Goal: Book appointment/travel/reservation

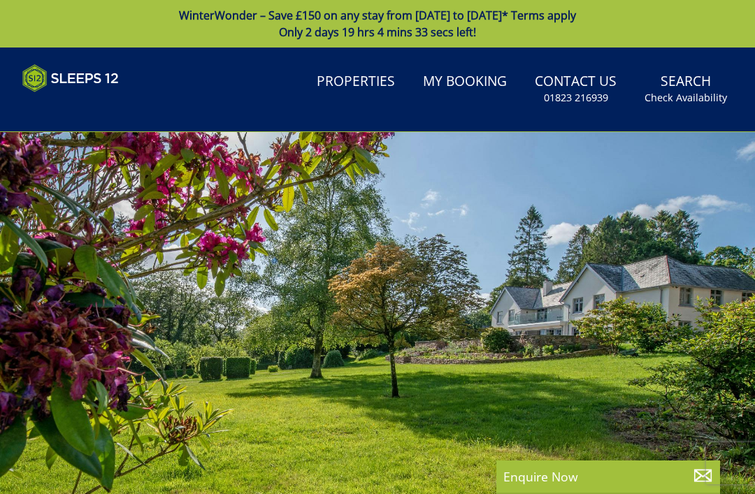
click at [138, 122] on header "Search Menu Properties My Booking Contact Us 01823 216939 Search Check Availabi…" at bounding box center [377, 90] width 755 height 85
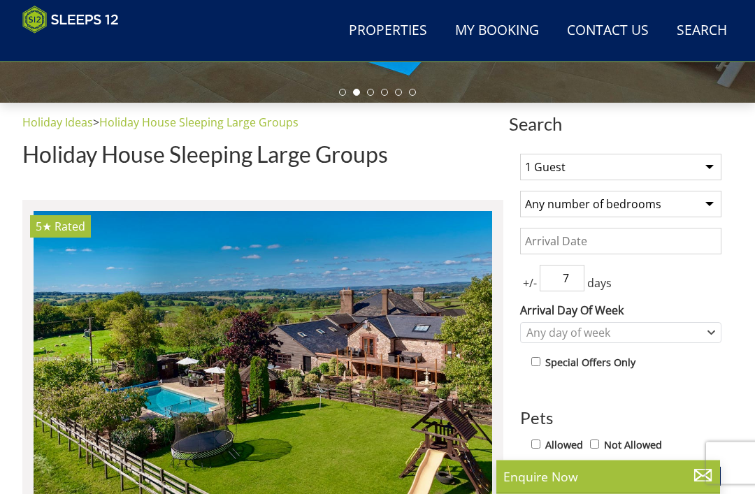
scroll to position [426, 0]
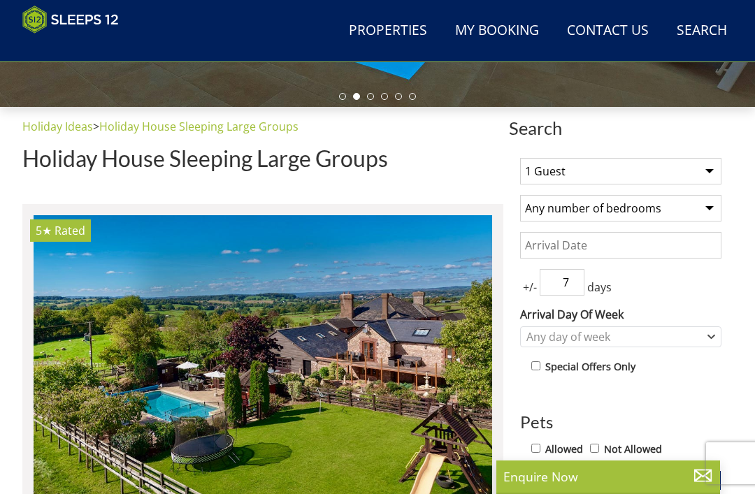
click at [706, 173] on select "1 Guest 2 Guests 3 Guests 4 Guests 5 Guests 6 Guests 7 Guests 8 Guests 9 Guests…" at bounding box center [620, 171] width 201 height 27
select select "12"
click at [684, 212] on select "Any number of bedrooms 4 Bedrooms 5 Bedrooms 6 Bedrooms 7 Bedrooms 8 Bedrooms 9…" at bounding box center [620, 208] width 201 height 27
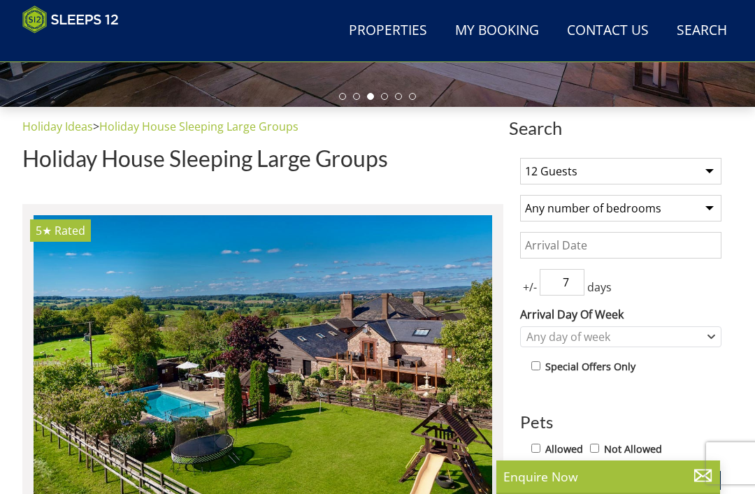
click at [650, 250] on input "Date" at bounding box center [620, 245] width 201 height 27
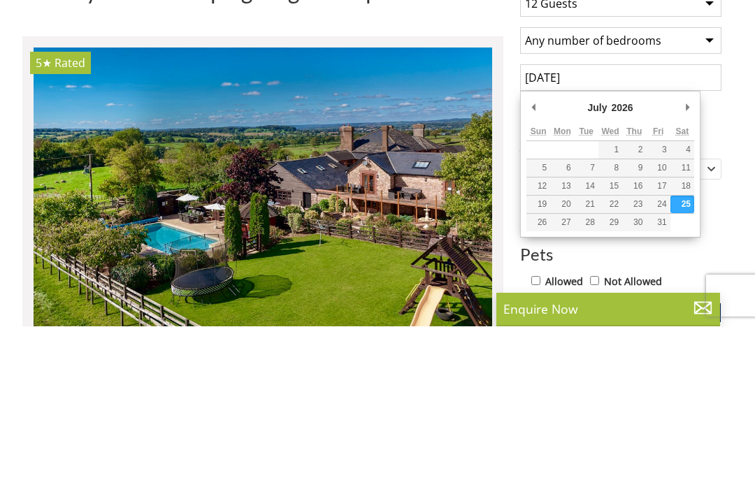
scroll to position [593, 0]
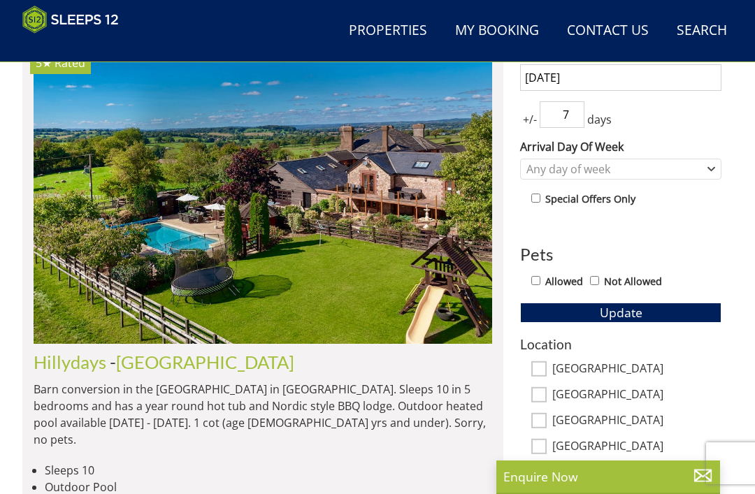
click at [649, 80] on input "25/07/2026" at bounding box center [620, 77] width 201 height 27
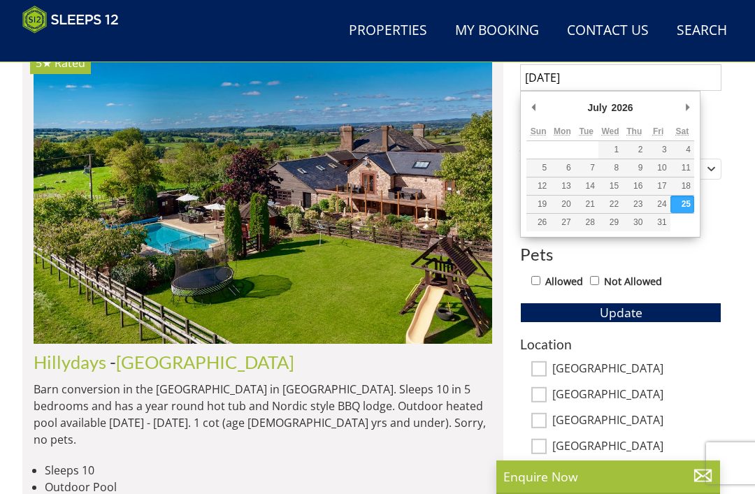
type input "[DATE]"
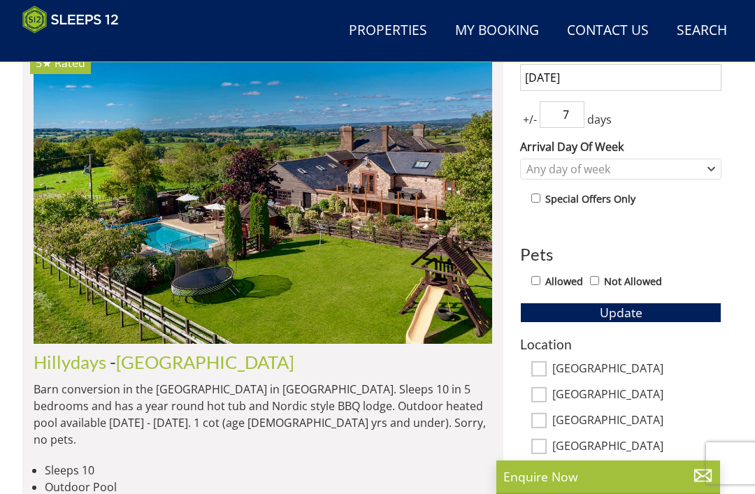
click at [591, 108] on div "+/- 7 days" at bounding box center [620, 114] width 201 height 27
click at [581, 120] on input "7" at bounding box center [562, 114] width 45 height 27
type input "3"
click at [728, 124] on div "1 Guest 2 Guests 3 Guests 4 Guests 5 Guests 6 Guests 7 Guests 8 Guests 9 Guests…" at bounding box center [621, 360] width 224 height 763
click at [642, 321] on button "Update" at bounding box center [620, 313] width 201 height 20
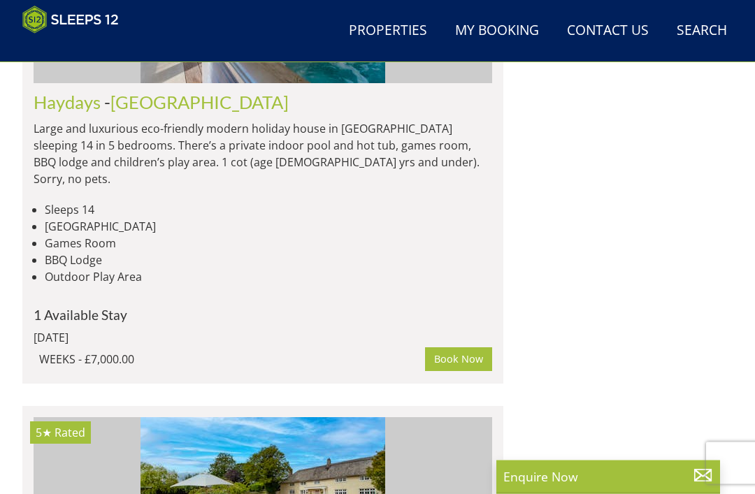
scroll to position [5060, 0]
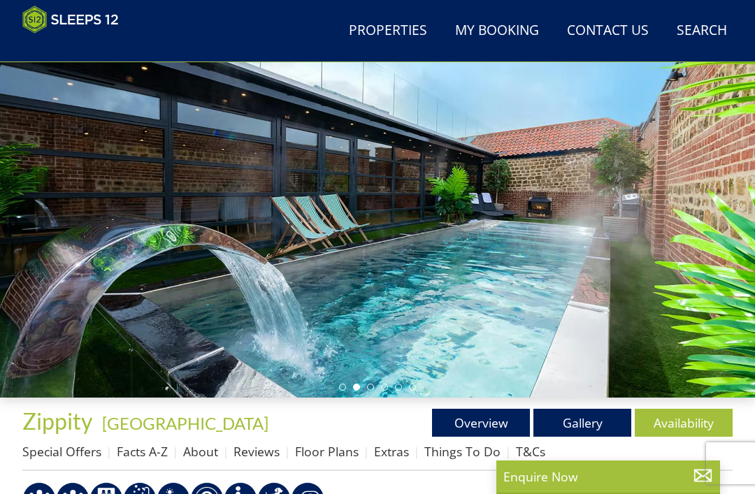
scroll to position [137, 0]
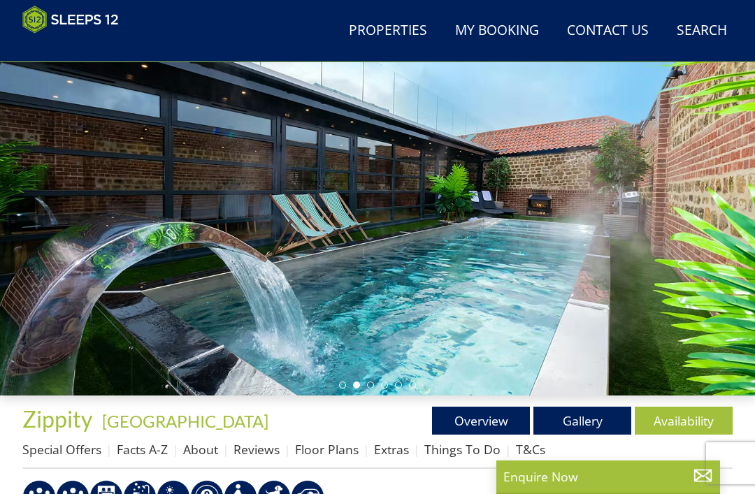
click at [570, 433] on link "Gallery" at bounding box center [582, 421] width 98 height 28
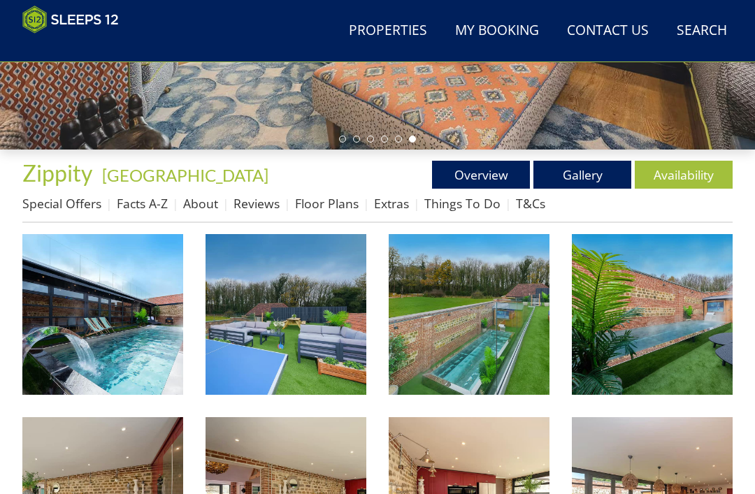
scroll to position [386, 0]
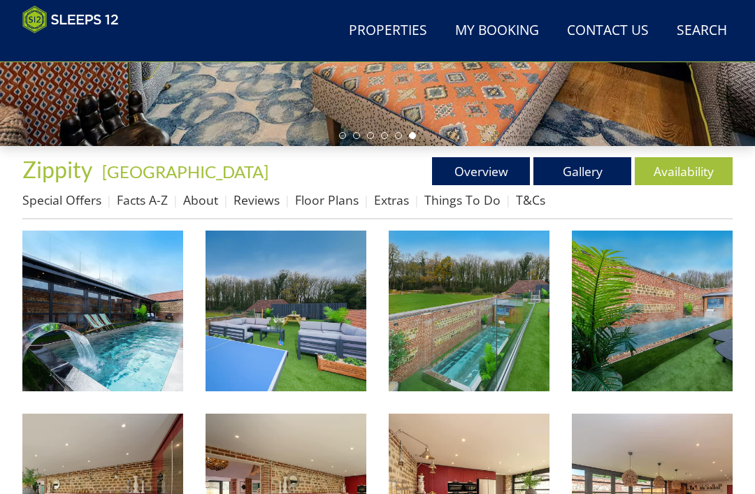
click at [73, 368] on img at bounding box center [102, 311] width 161 height 161
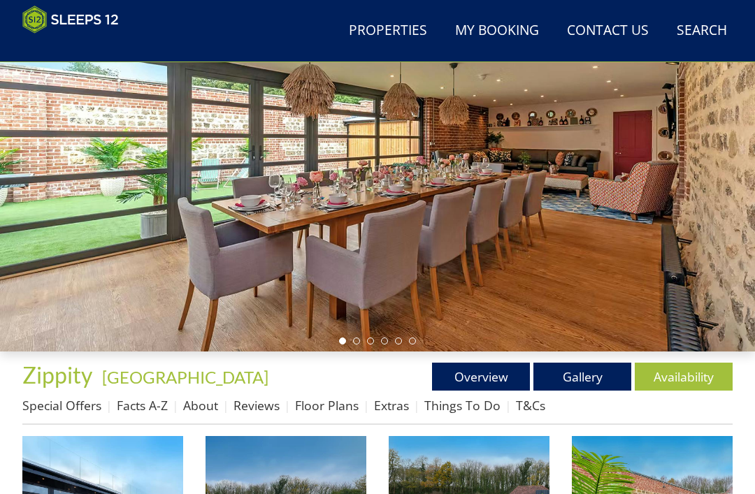
scroll to position [184, 0]
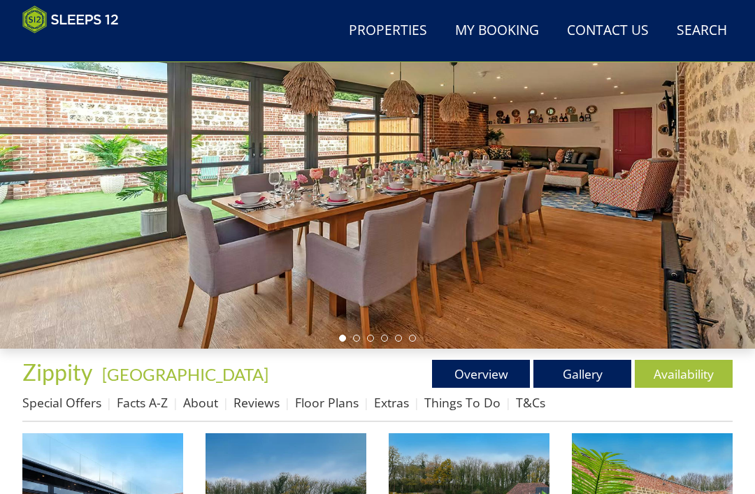
click at [337, 408] on link "Floor Plans" at bounding box center [327, 402] width 64 height 17
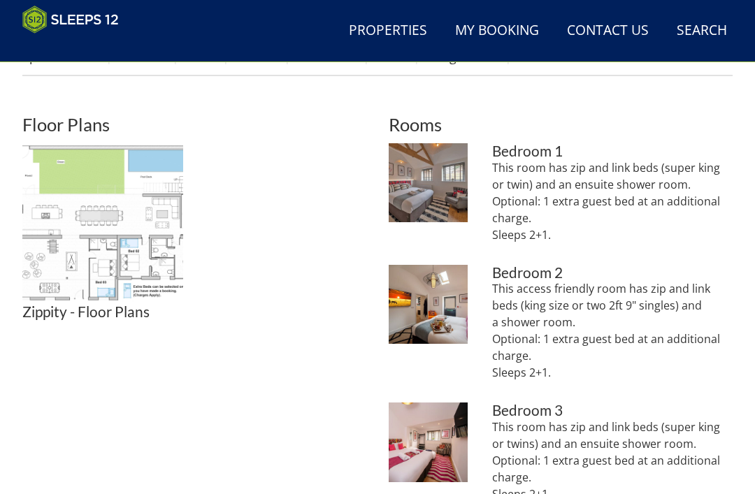
scroll to position [530, 0]
click at [36, 268] on img at bounding box center [102, 223] width 161 height 161
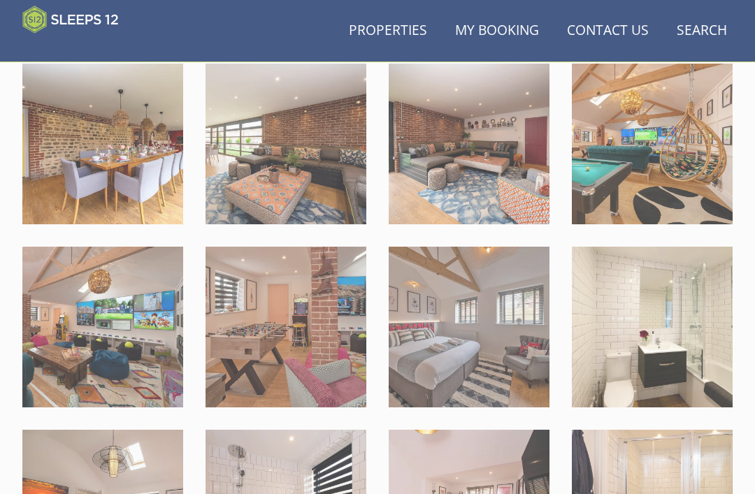
scroll to position [864, 0]
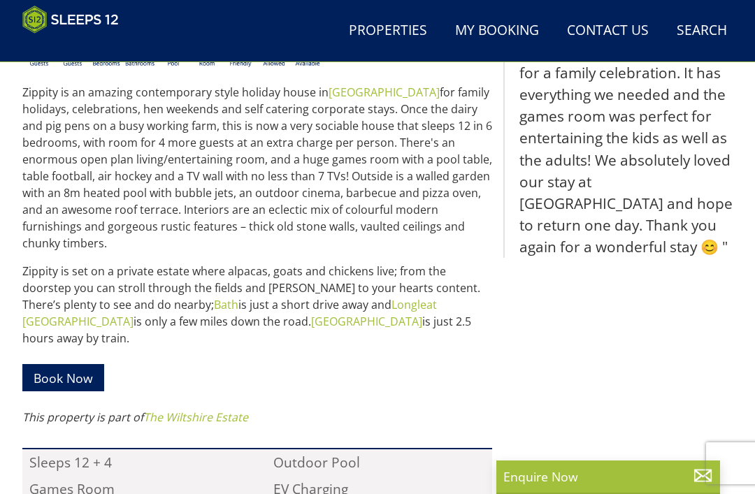
scroll to position [598, 0]
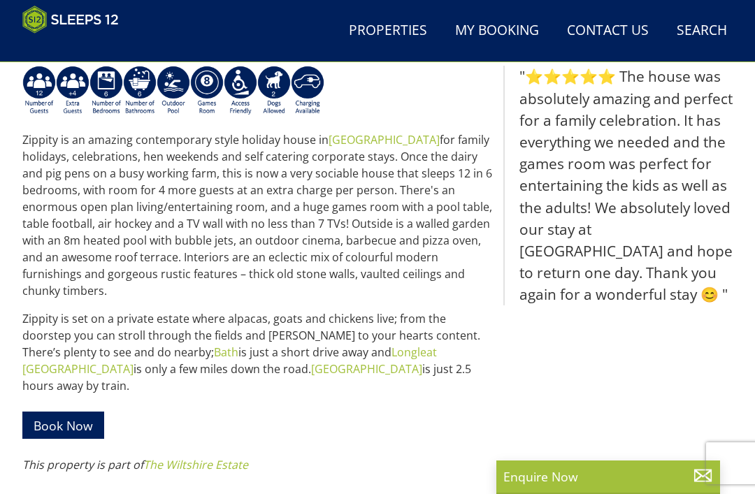
select select "12"
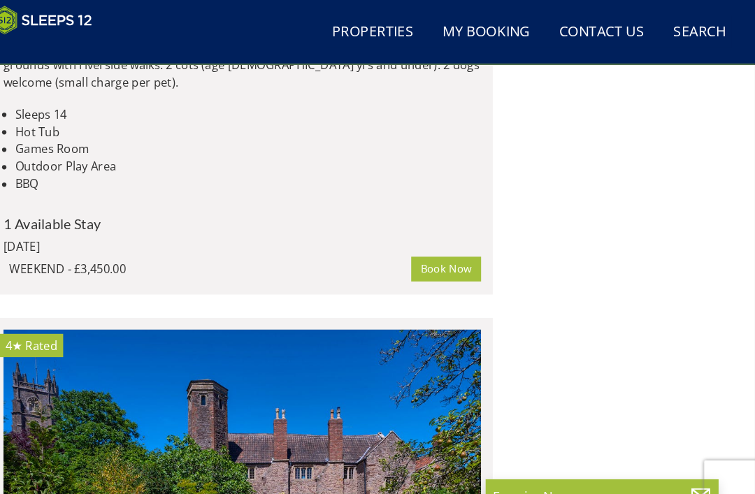
scroll to position [5947, 0]
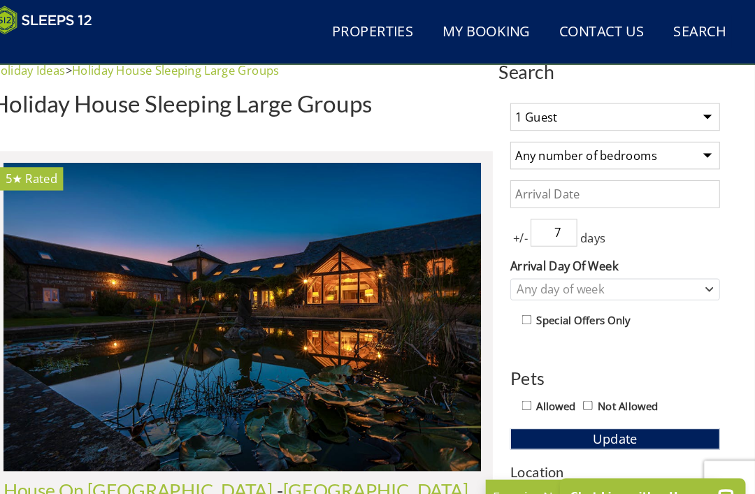
scroll to position [483, 0]
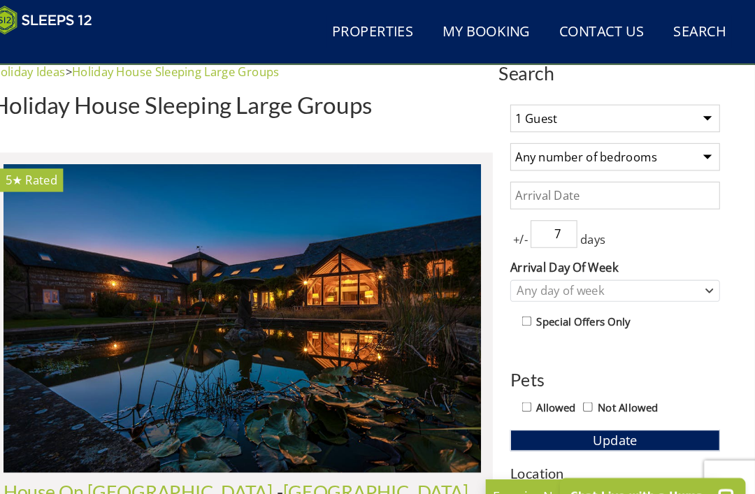
click at [681, 112] on select "1 Guest 2 Guests 3 Guests 4 Guests 5 Guests 6 Guests 7 Guests 8 Guests 9 Guests…" at bounding box center [620, 114] width 201 height 27
select select "12"
click at [667, 153] on select "Any number of bedrooms 4 Bedrooms 5 Bedrooms 6 Bedrooms 7 Bedrooms 8 Bedrooms 9…" at bounding box center [620, 151] width 201 height 27
click at [665, 190] on input "Date" at bounding box center [620, 188] width 201 height 27
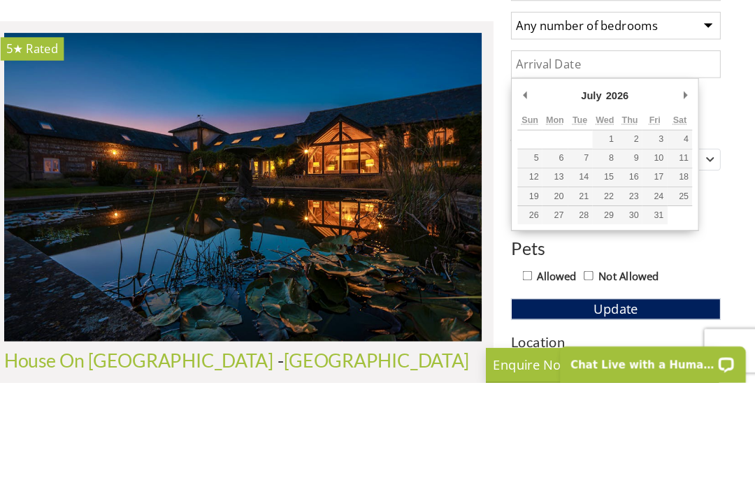
type input "[DATE]"
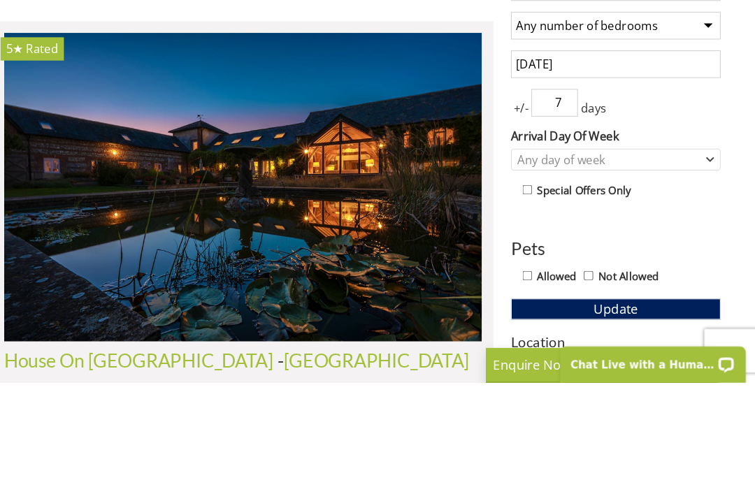
scroll to position [609, 0]
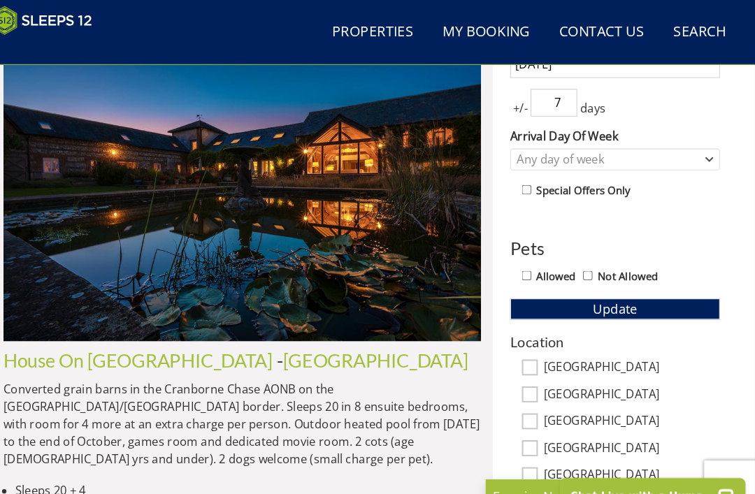
click at [554, 89] on input "7" at bounding box center [562, 98] width 45 height 27
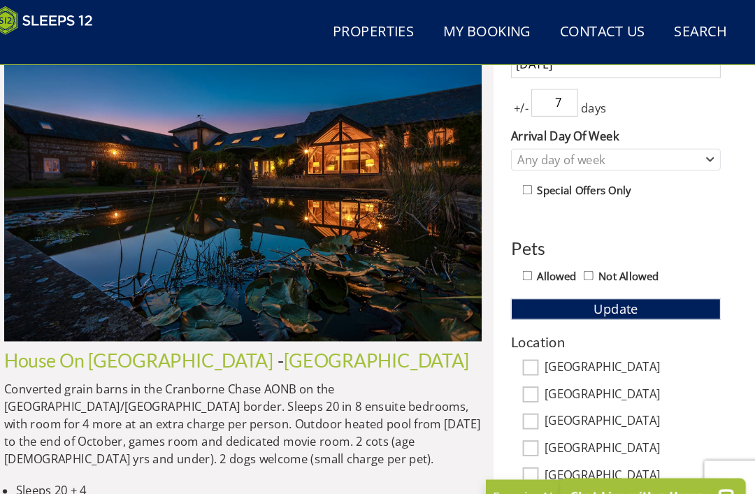
click at [584, 95] on span "days" at bounding box center [599, 103] width 30 height 17
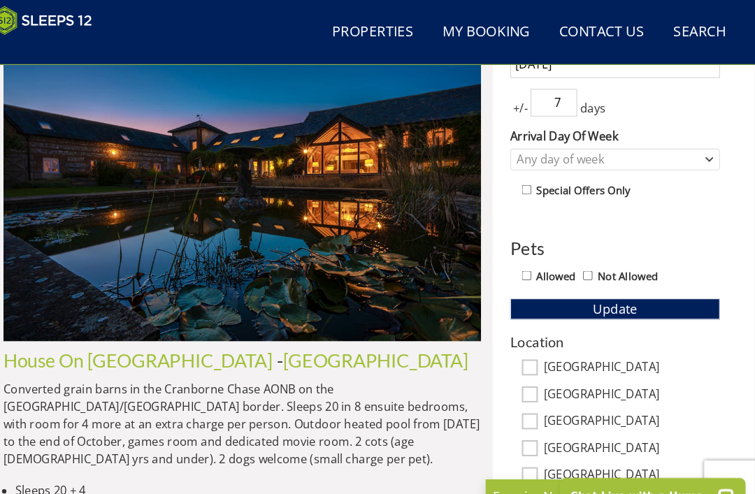
click at [584, 95] on span "days" at bounding box center [599, 103] width 30 height 17
click at [551, 99] on input "7" at bounding box center [562, 98] width 45 height 27
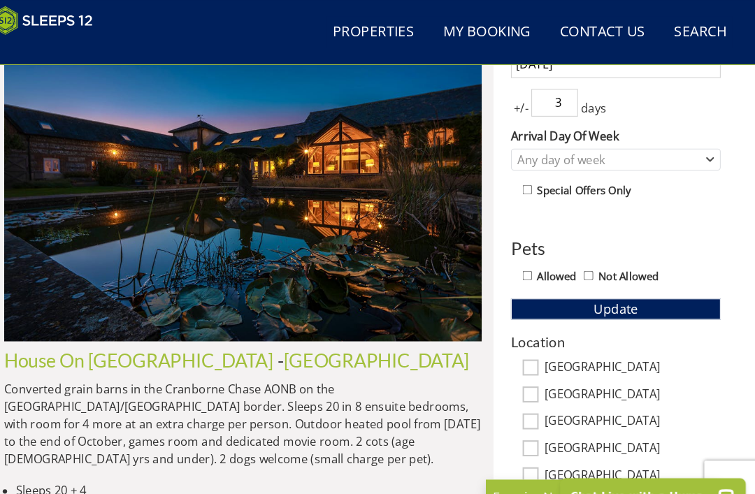
type input "3"
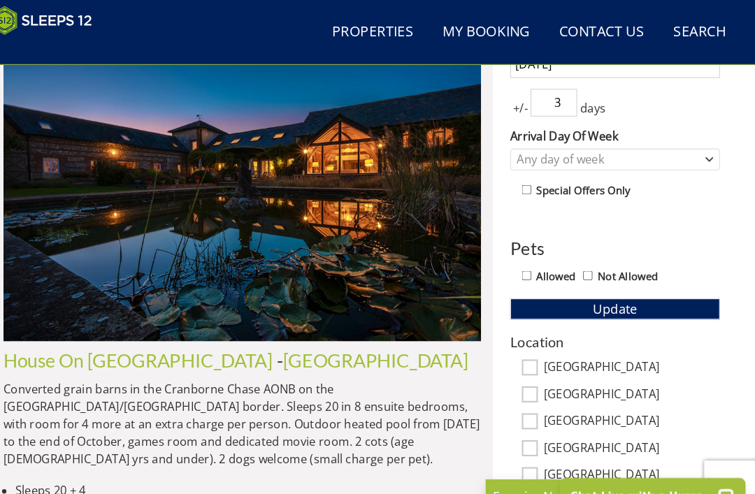
click at [619, 305] on button "Update" at bounding box center [620, 297] width 201 height 20
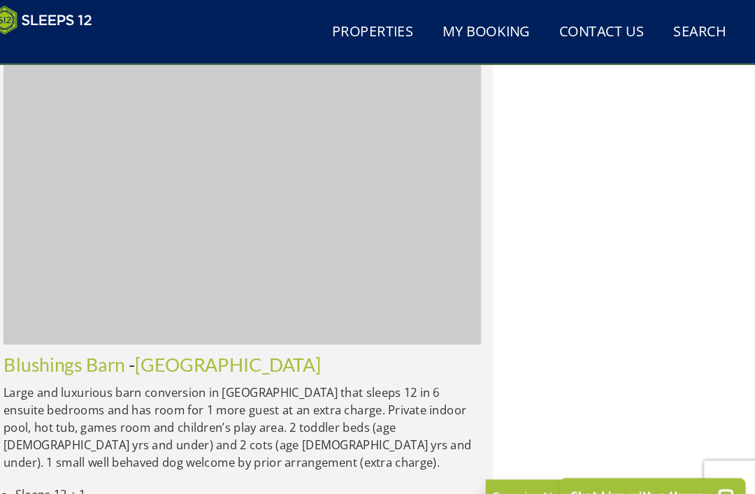
scroll to position [0, 1834]
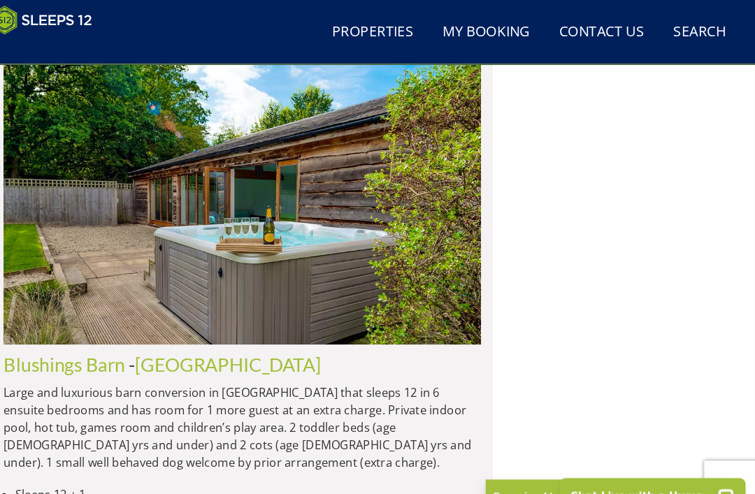
click at [41, 261] on img at bounding box center [263, 184] width 458 height 296
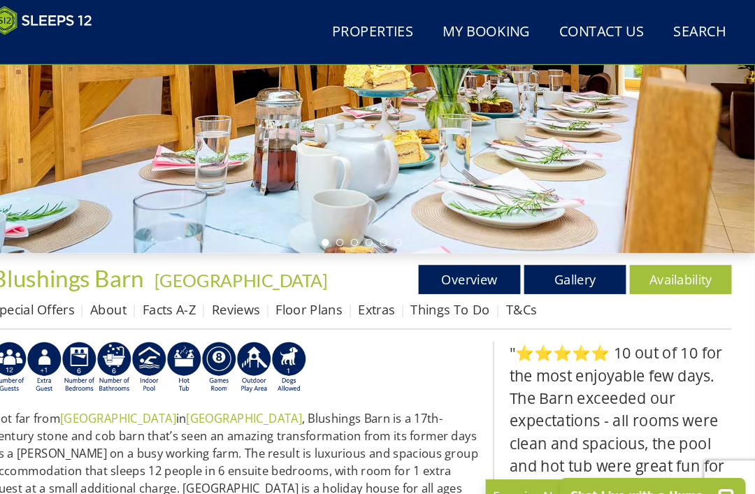
click at [327, 300] on link "Floor Plans" at bounding box center [327, 297] width 64 height 17
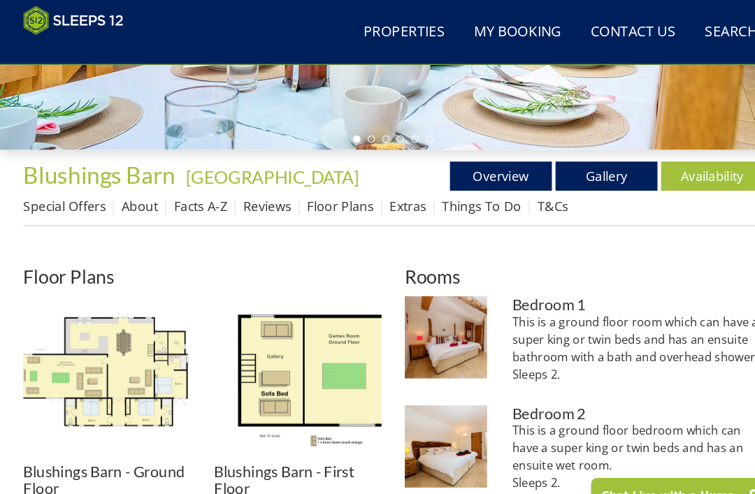
click at [56, 395] on img at bounding box center [102, 364] width 161 height 161
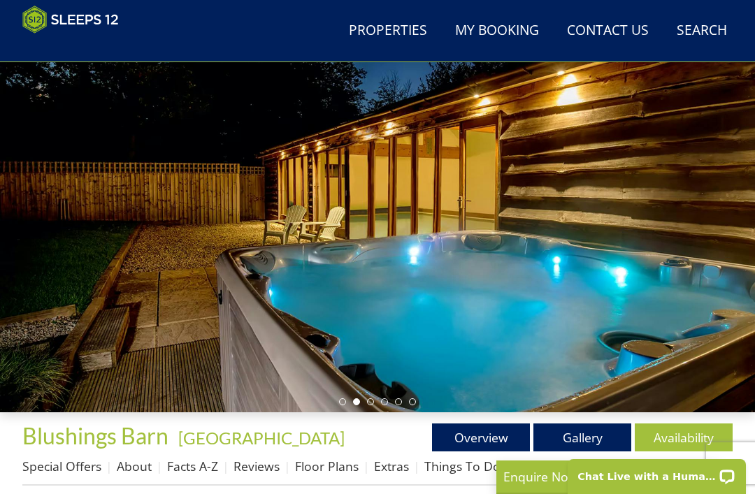
scroll to position [124, 0]
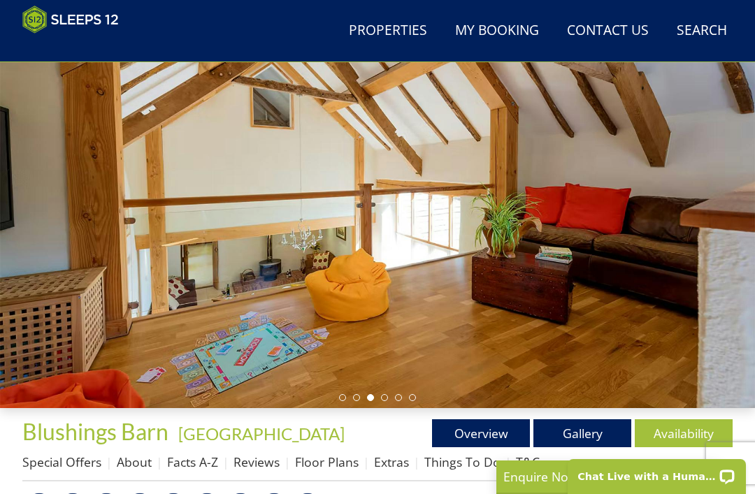
click at [601, 443] on link "Gallery" at bounding box center [582, 433] width 98 height 28
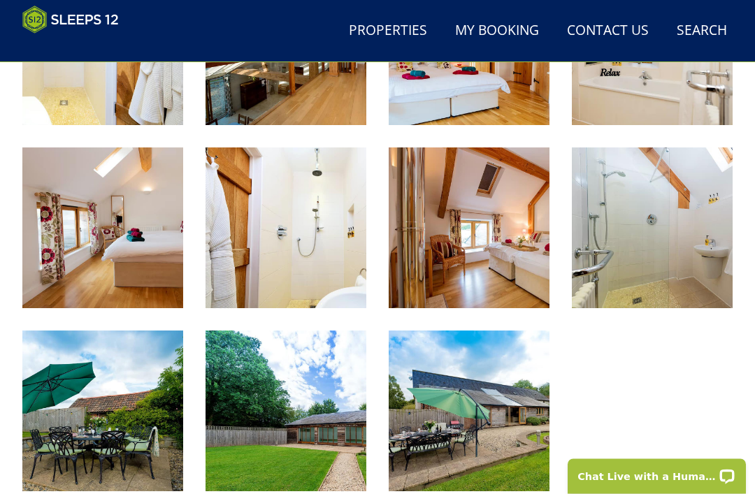
scroll to position [1568, 0]
click at [280, 257] on img at bounding box center [285, 227] width 161 height 161
click at [266, 443] on img at bounding box center [285, 411] width 161 height 161
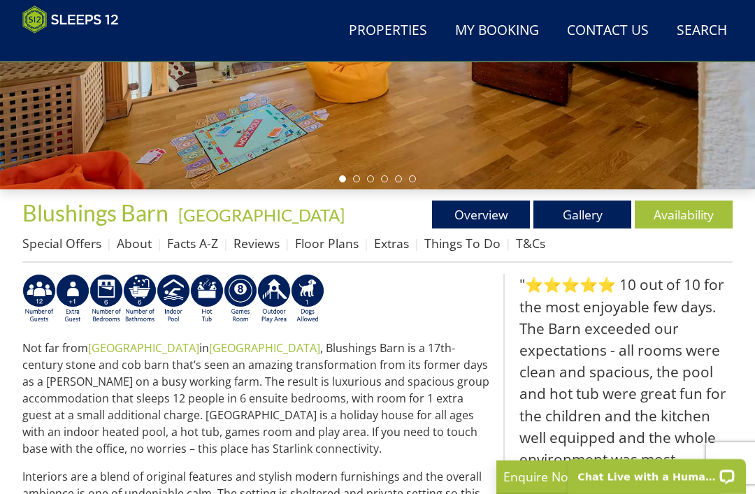
select select "12"
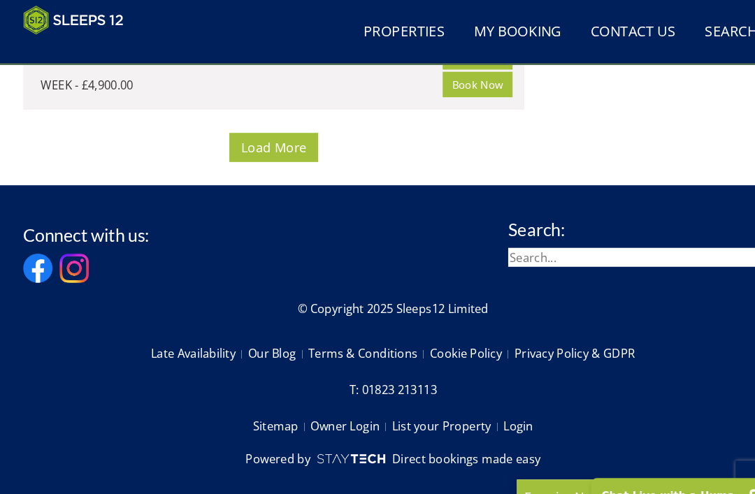
scroll to position [14992, 0]
click at [237, 150] on span "Load More" at bounding box center [262, 141] width 63 height 17
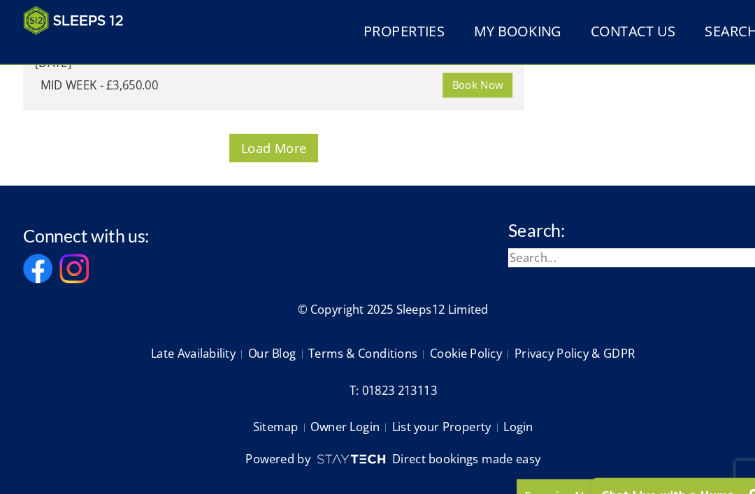
scroll to position [0, 3209]
